Goal: Task Accomplishment & Management: Use online tool/utility

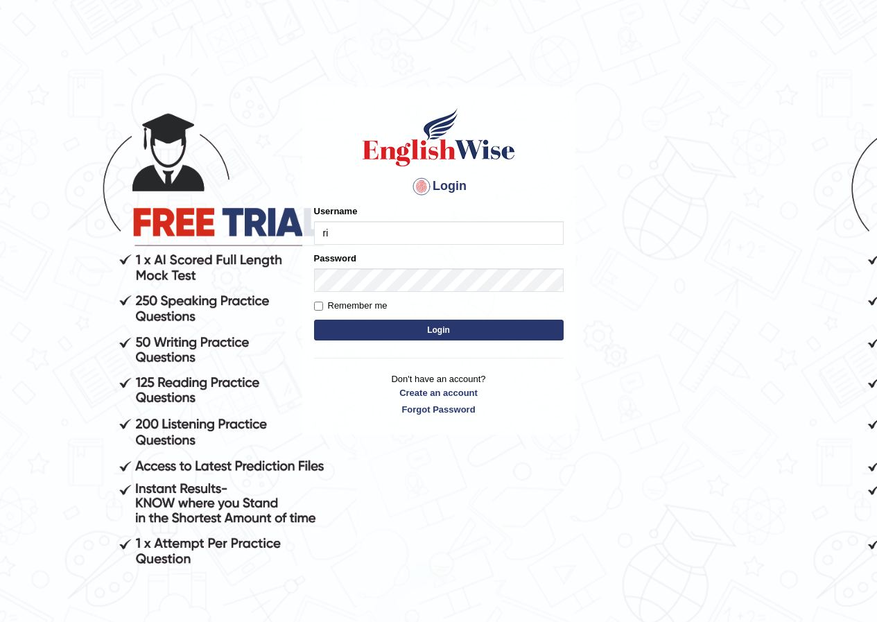
type input "Ridhima1"
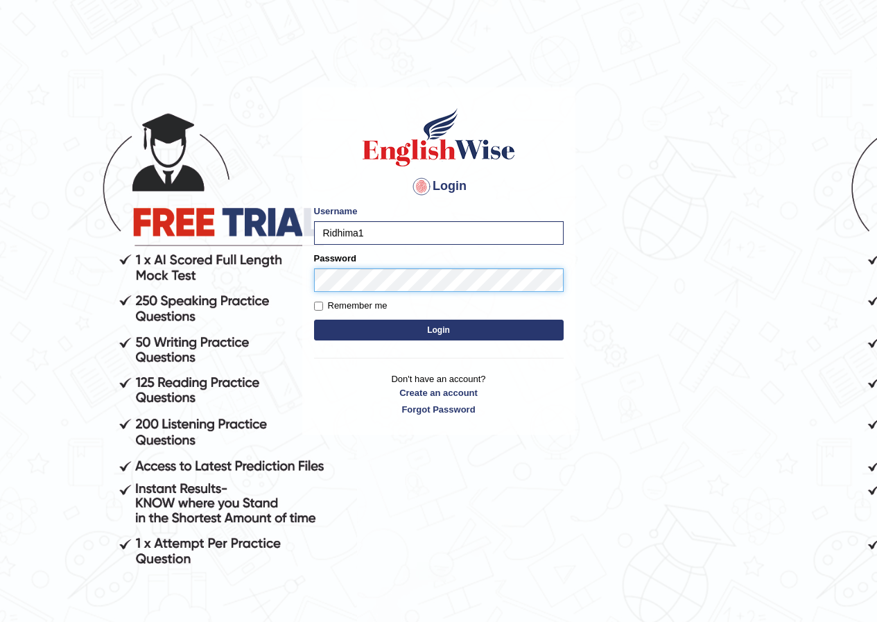
click at [314, 319] on button "Login" at bounding box center [438, 329] width 249 height 21
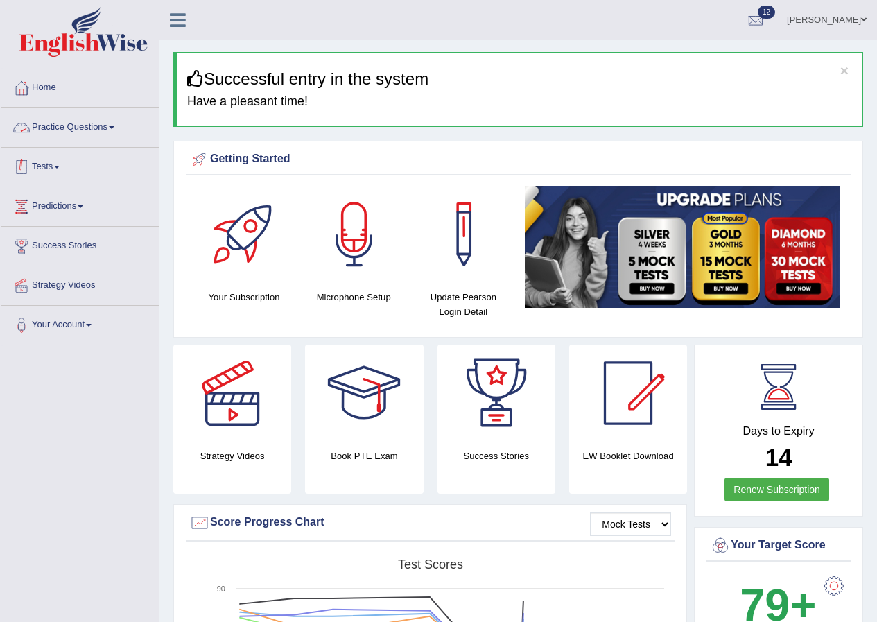
click at [49, 168] on link "Tests" at bounding box center [80, 165] width 158 height 35
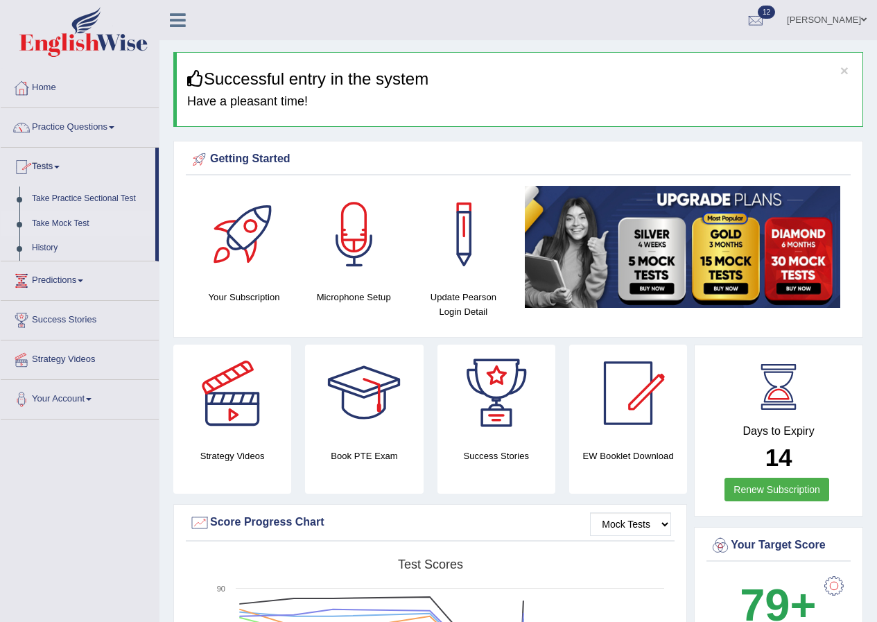
click at [73, 224] on link "Take Mock Test" at bounding box center [91, 223] width 130 height 25
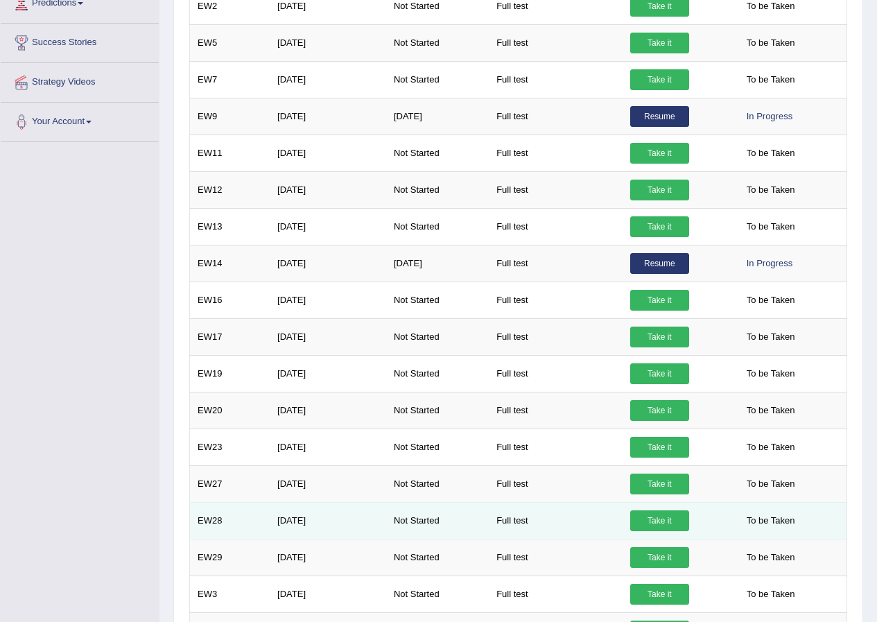
click at [646, 520] on link "Take it" at bounding box center [659, 520] width 59 height 21
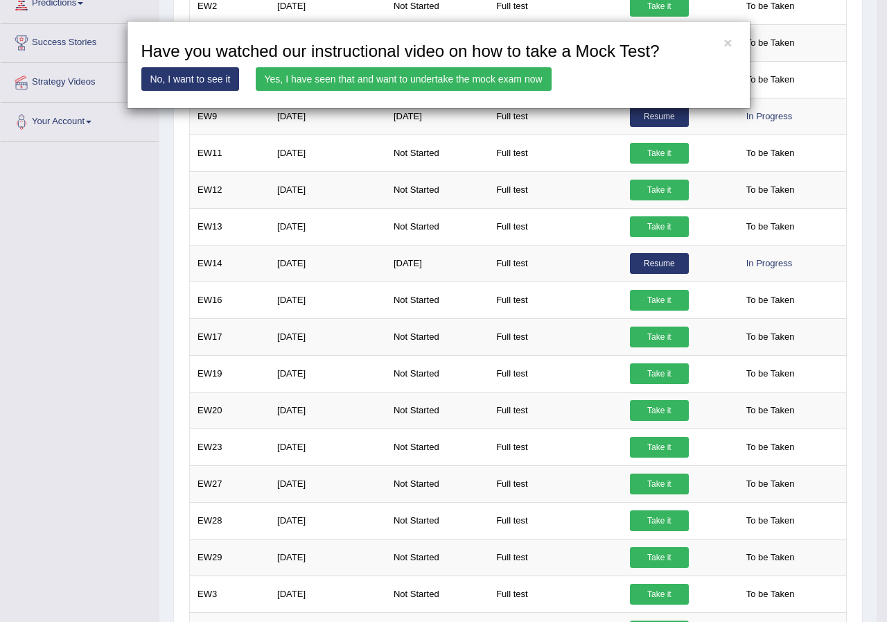
click at [380, 76] on link "Yes, I have seen that and want to undertake the mock exam now" at bounding box center [404, 79] width 296 height 24
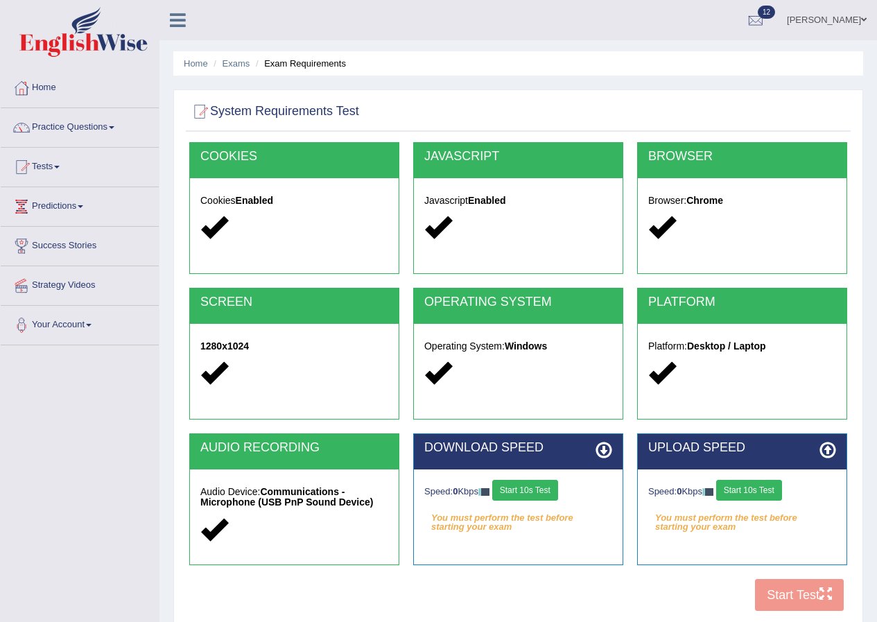
click at [532, 490] on button "Start 10s Test" at bounding box center [525, 489] width 66 height 21
click at [750, 495] on button "Start 10s Test" at bounding box center [749, 489] width 66 height 21
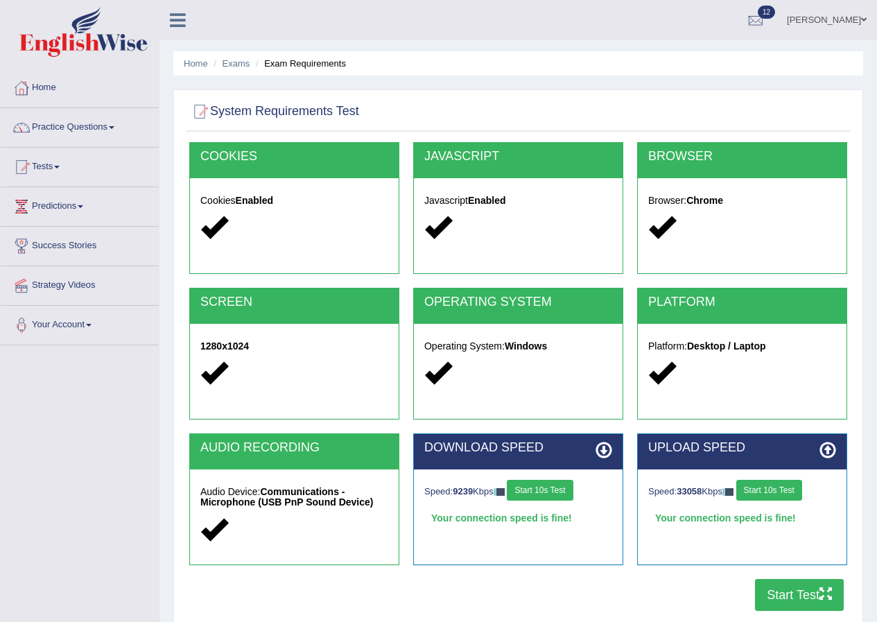
scroll to position [69, 0]
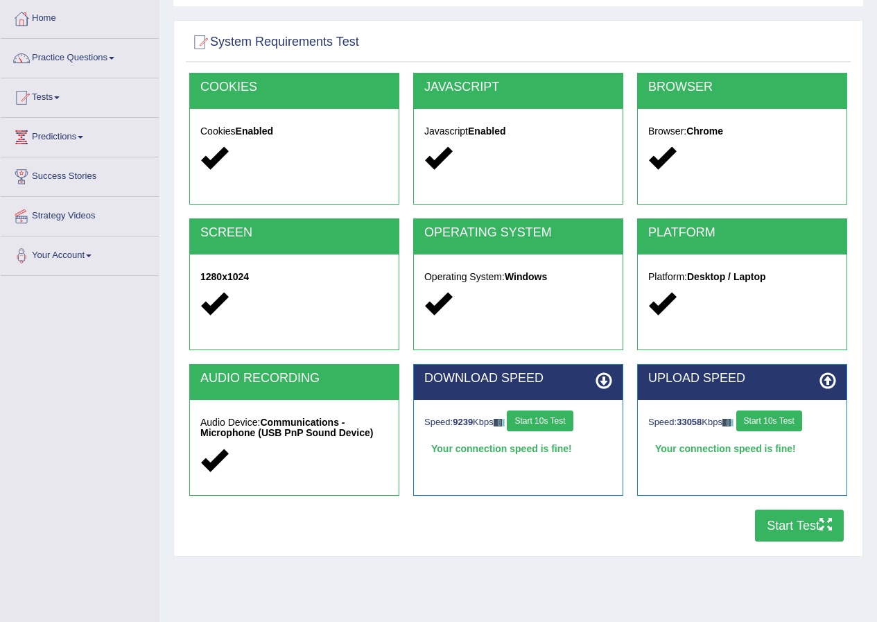
click at [768, 527] on button "Start Test" at bounding box center [799, 525] width 89 height 32
